Goal: Task Accomplishment & Management: Manage account settings

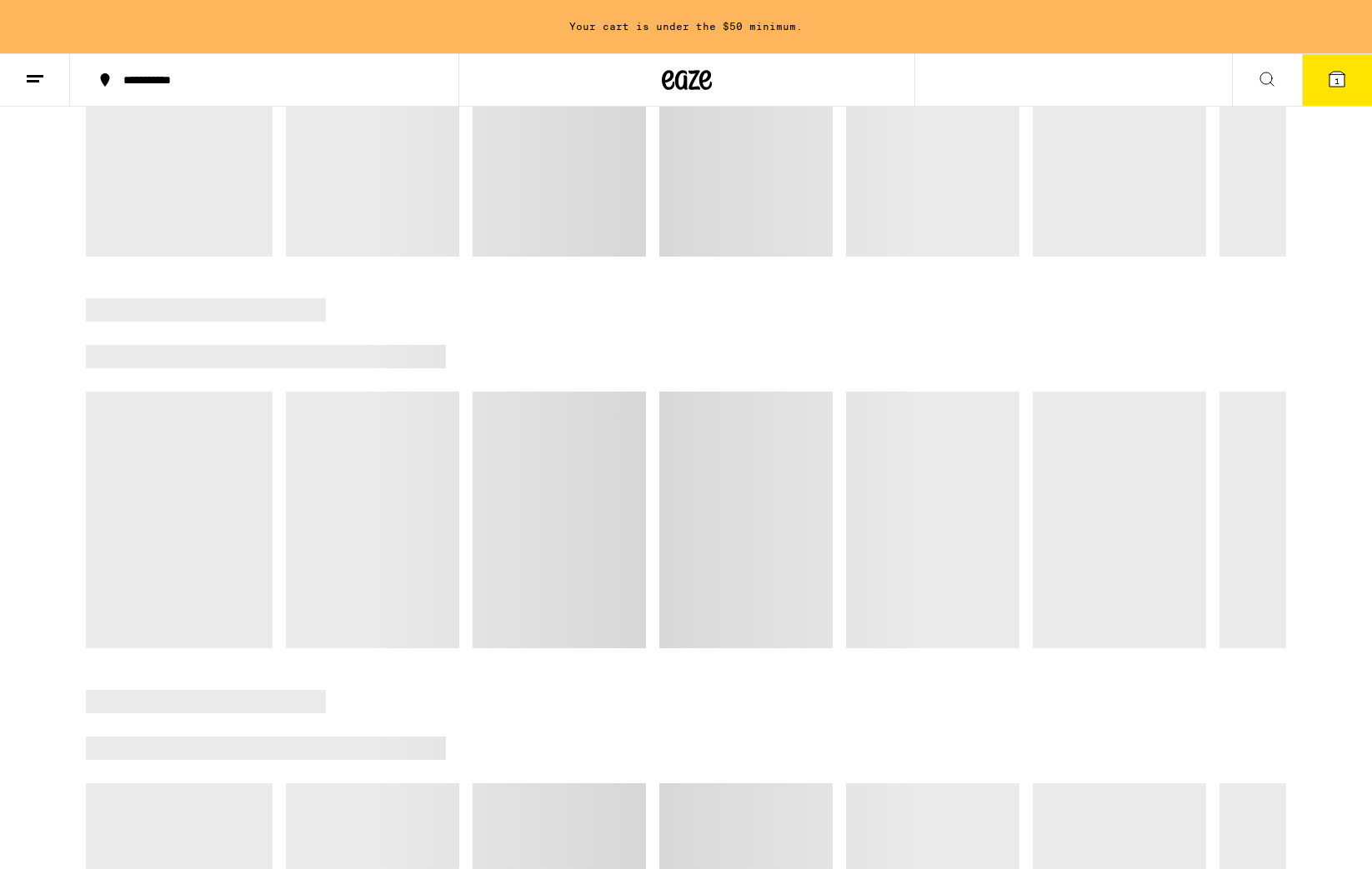
scroll to position [1534, 0]
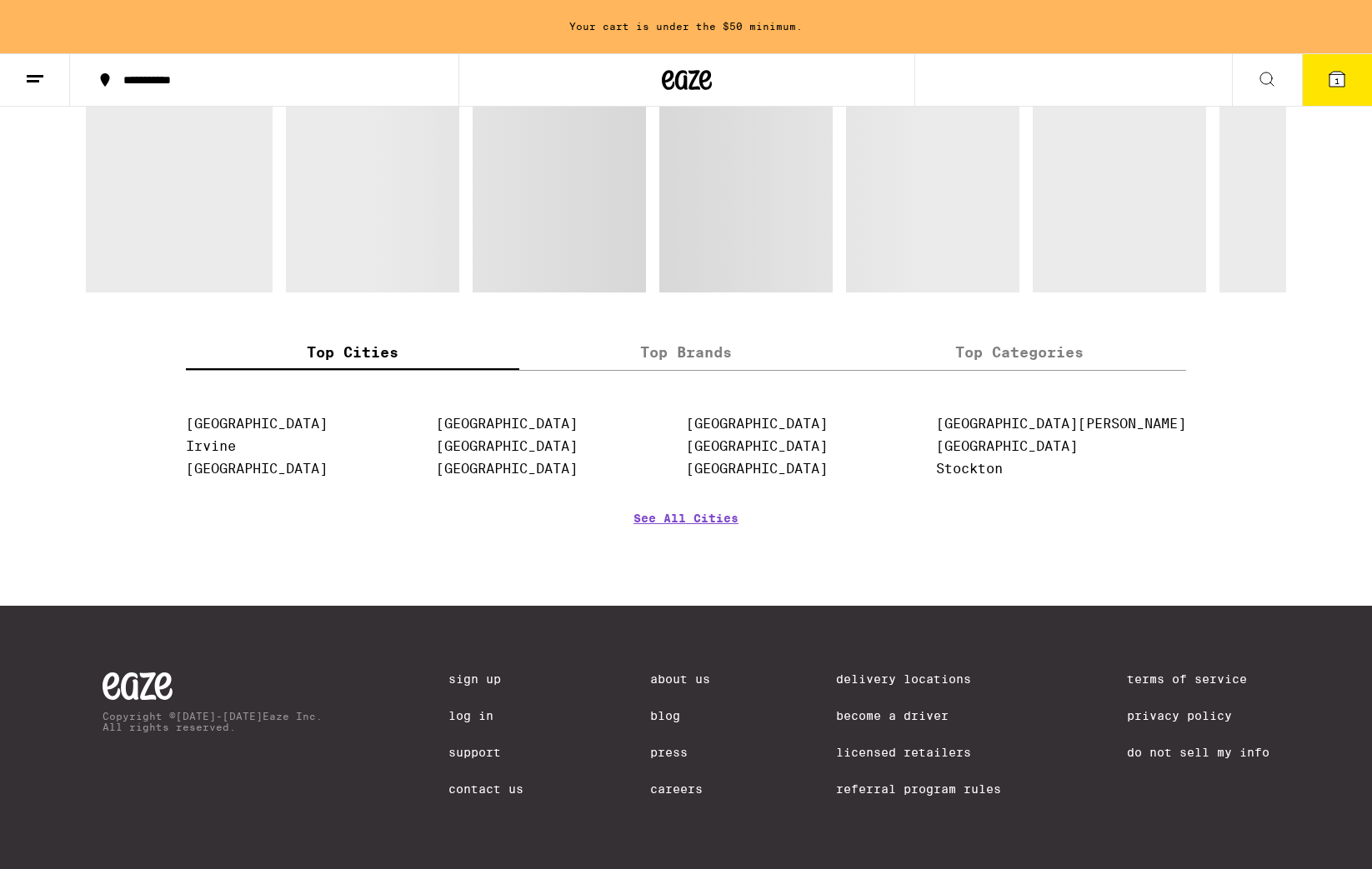
click at [667, 672] on link "About Us" at bounding box center [680, 678] width 60 height 13
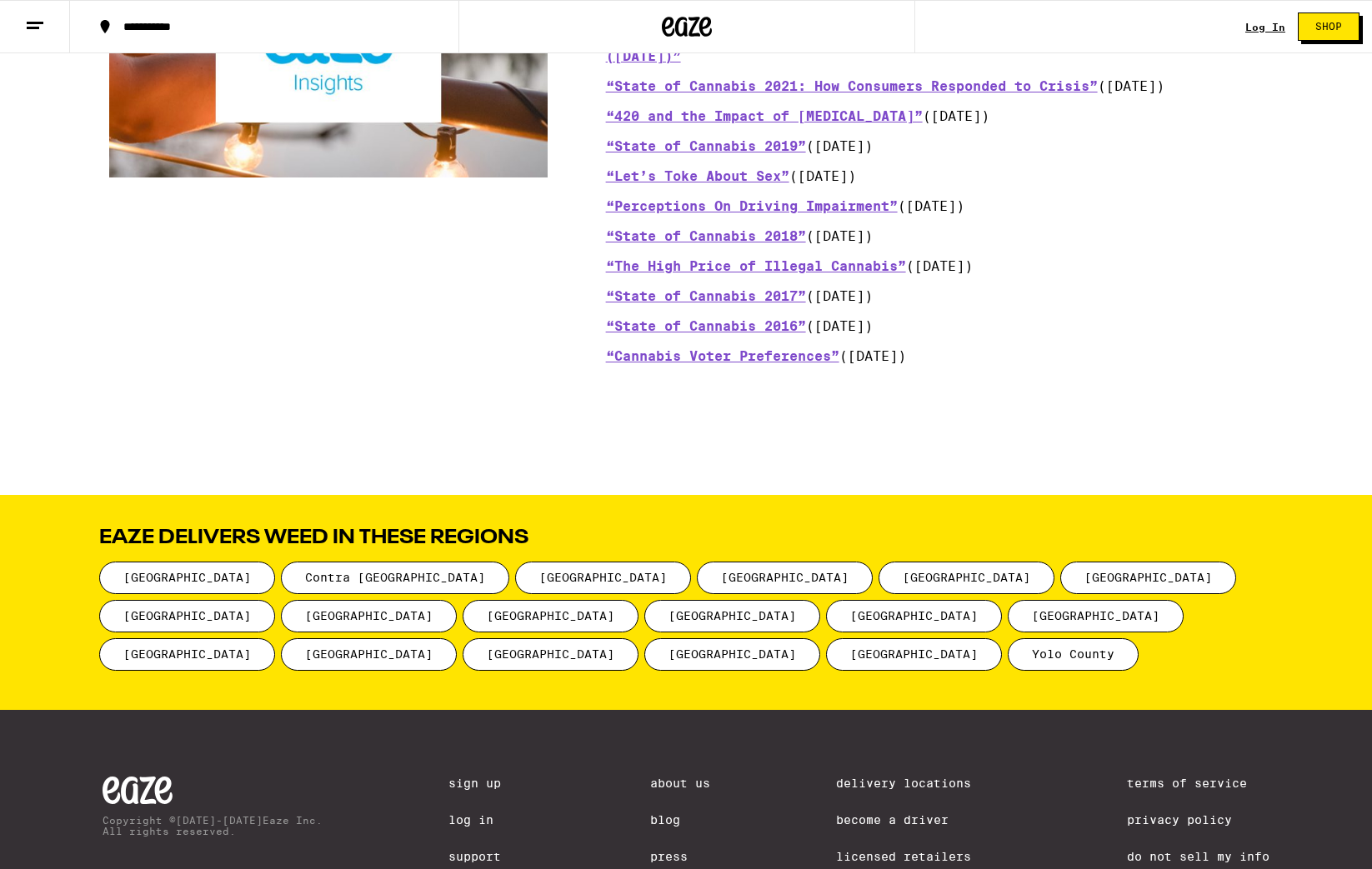
scroll to position [1943, 0]
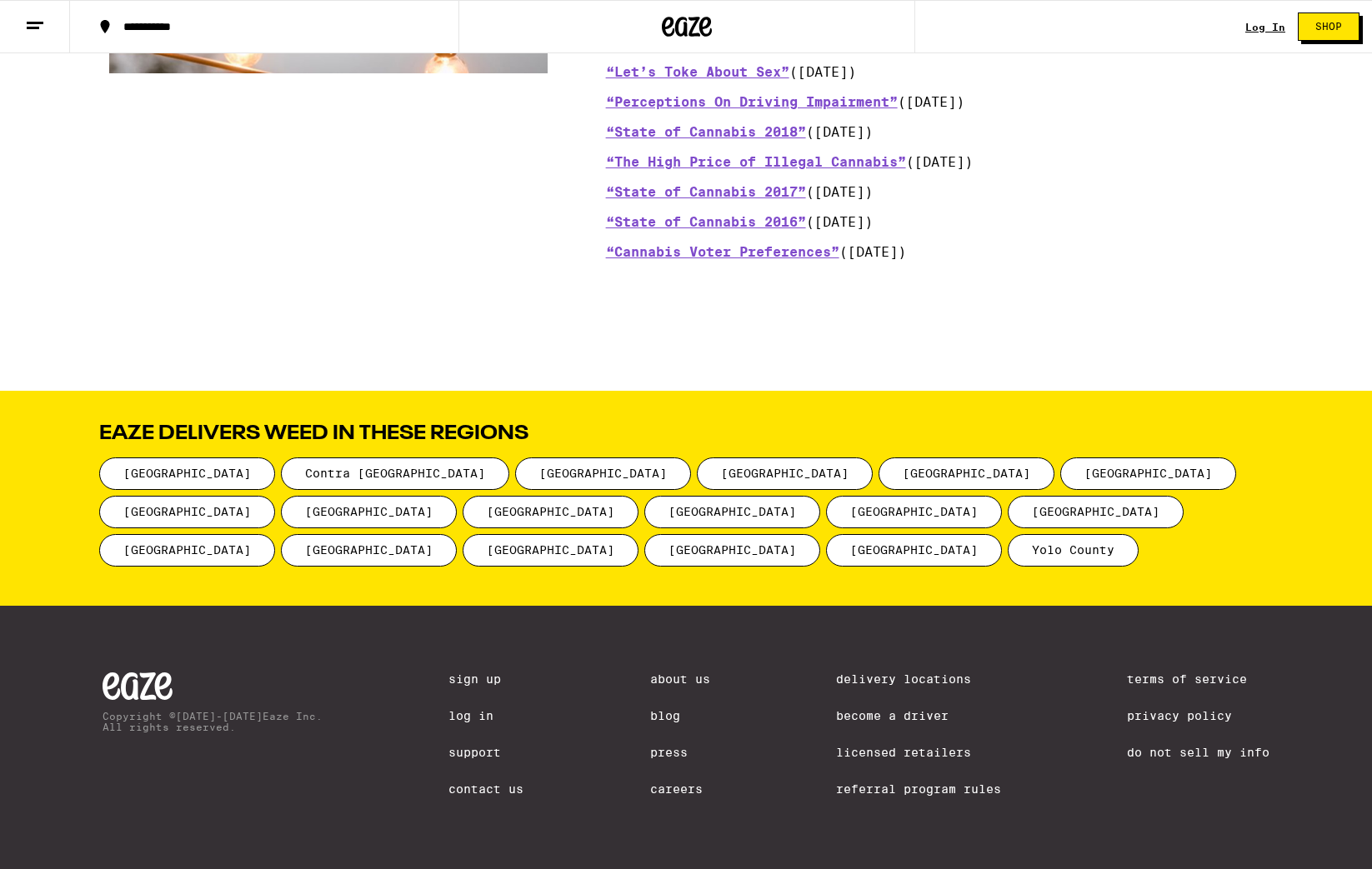
click at [893, 713] on link "Become a Driver" at bounding box center [919, 715] width 165 height 13
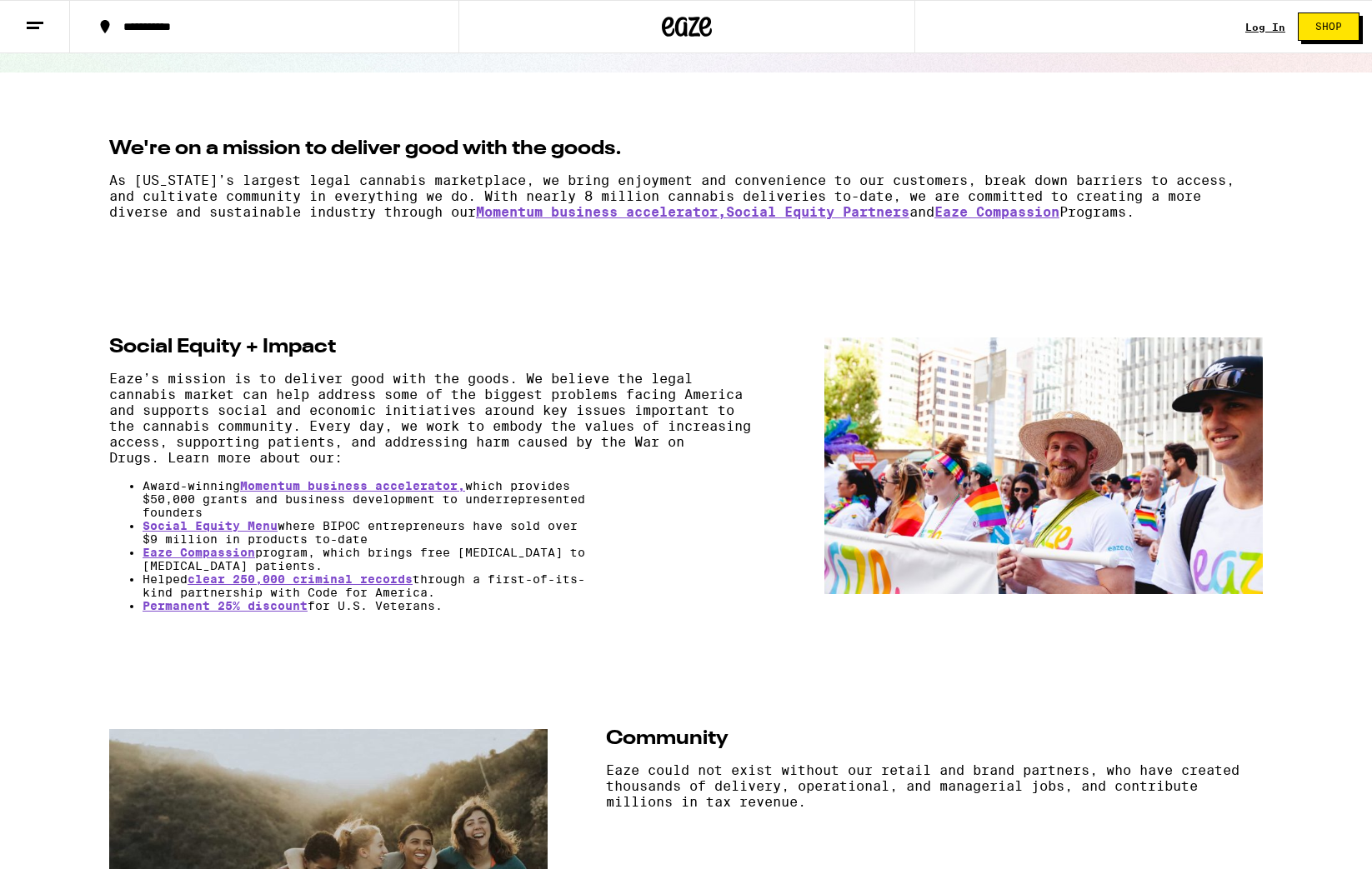
scroll to position [0, 0]
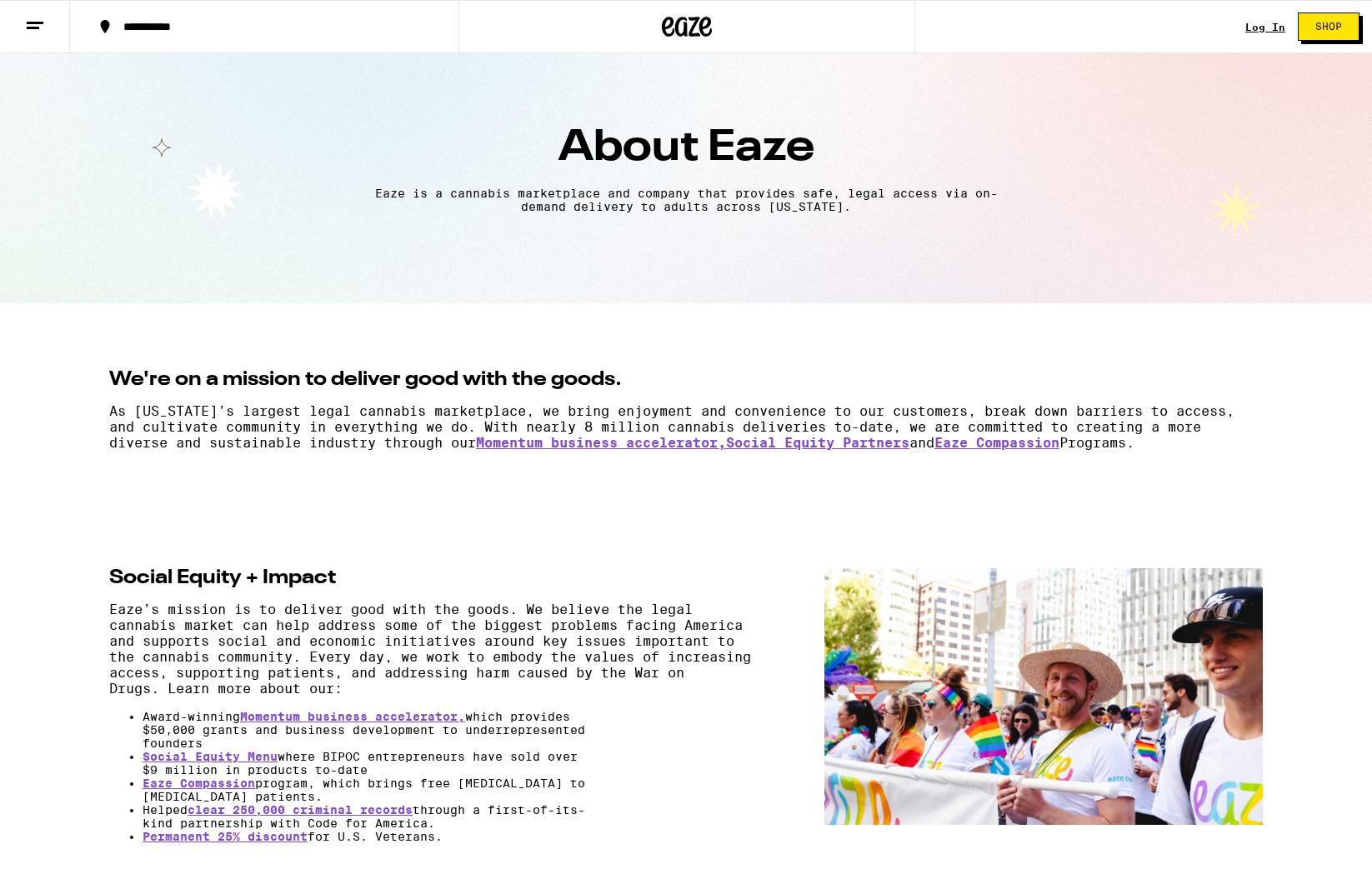
click at [27, 23] on line at bounding box center [35, 23] width 17 height 0
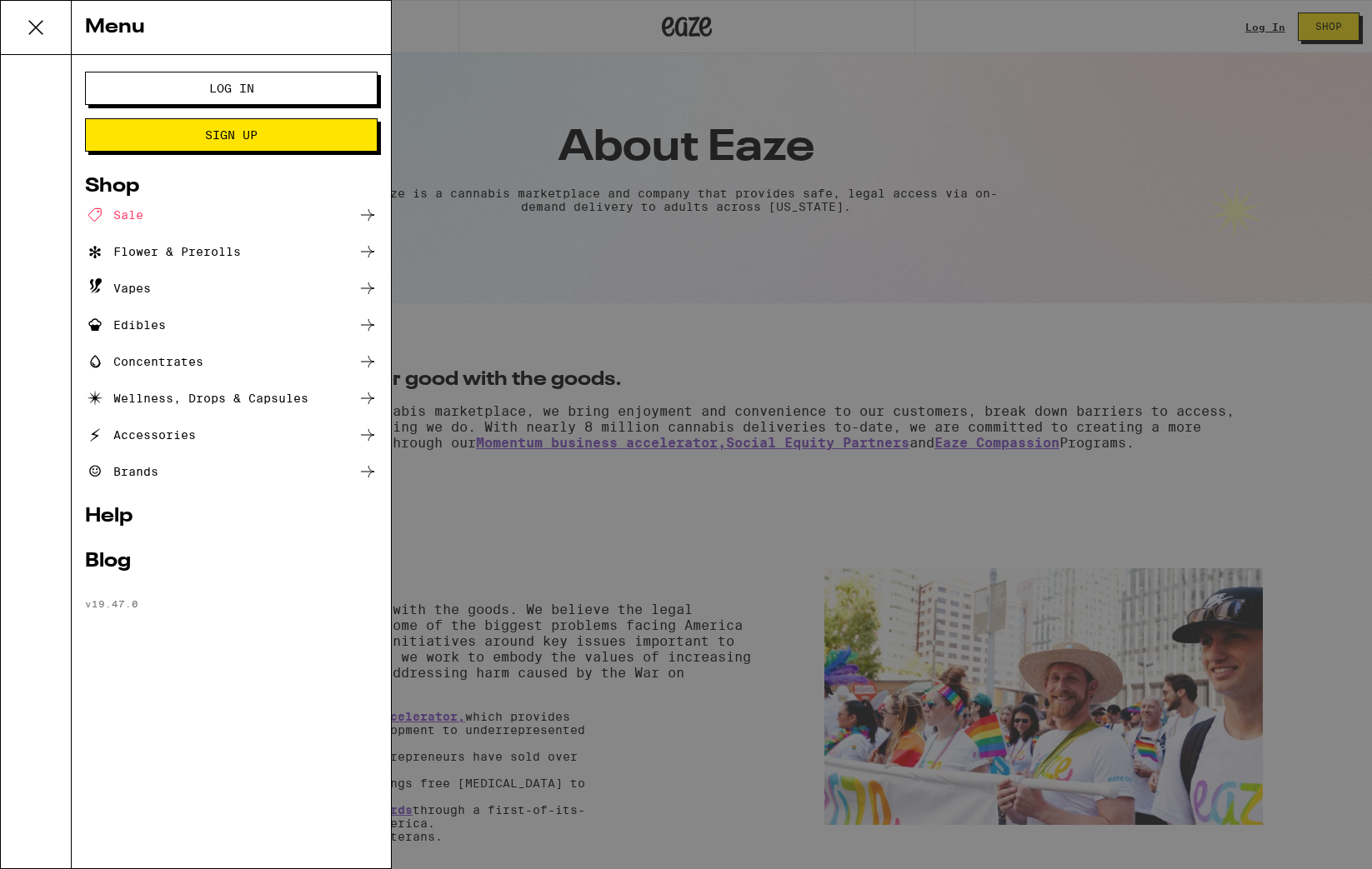
click at [286, 82] on span "Log In" at bounding box center [231, 88] width 158 height 12
